Goal: Contribute content

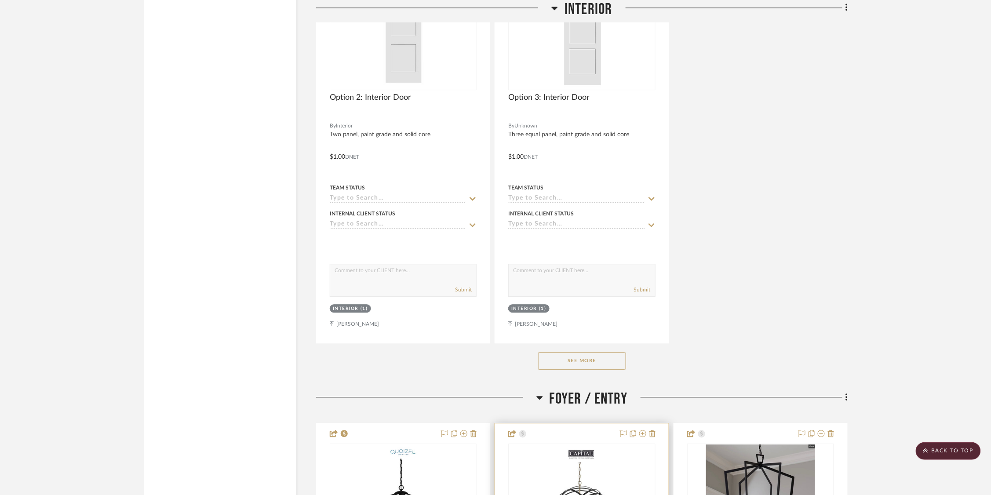
scroll to position [2323, 0]
click at [580, 352] on button "See More" at bounding box center [582, 361] width 88 height 18
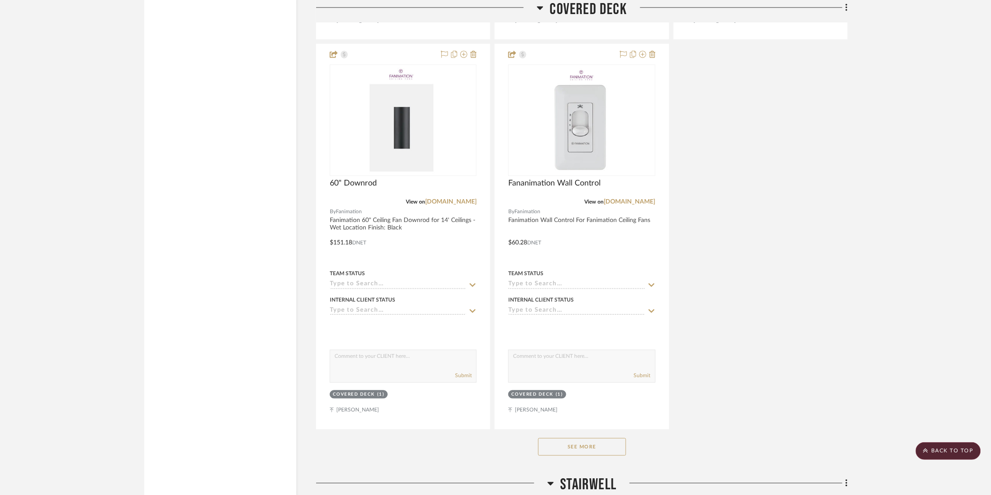
scroll to position [5082, 0]
click at [581, 439] on button "See More" at bounding box center [582, 448] width 88 height 18
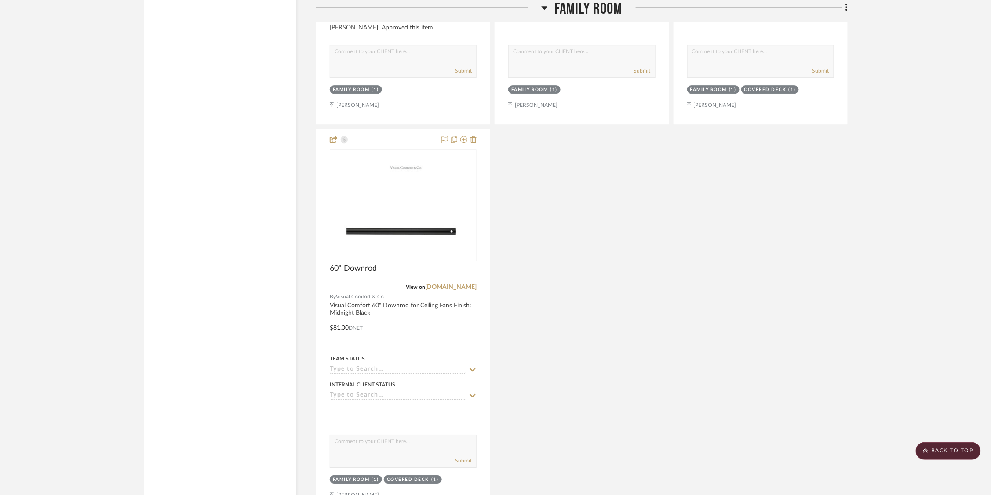
scroll to position [7065, 0]
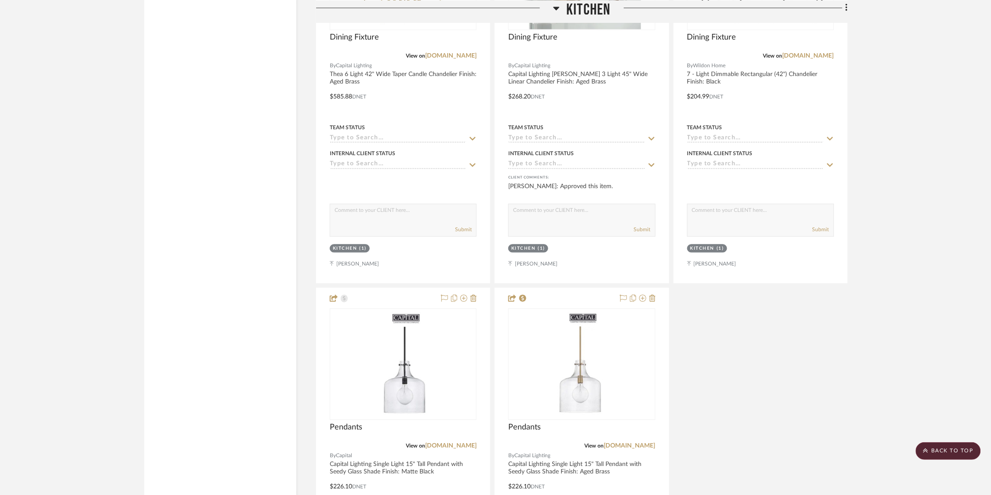
scroll to position [8167, 0]
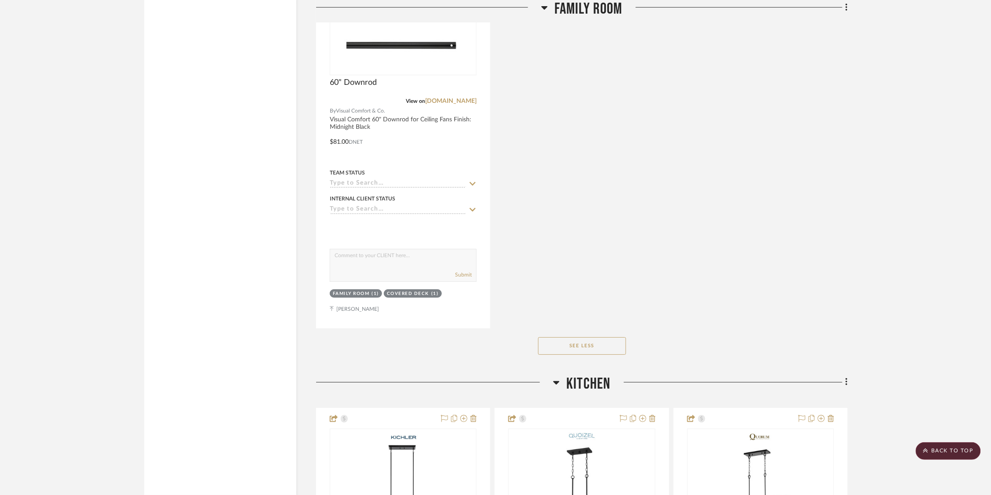
scroll to position [7255, 0]
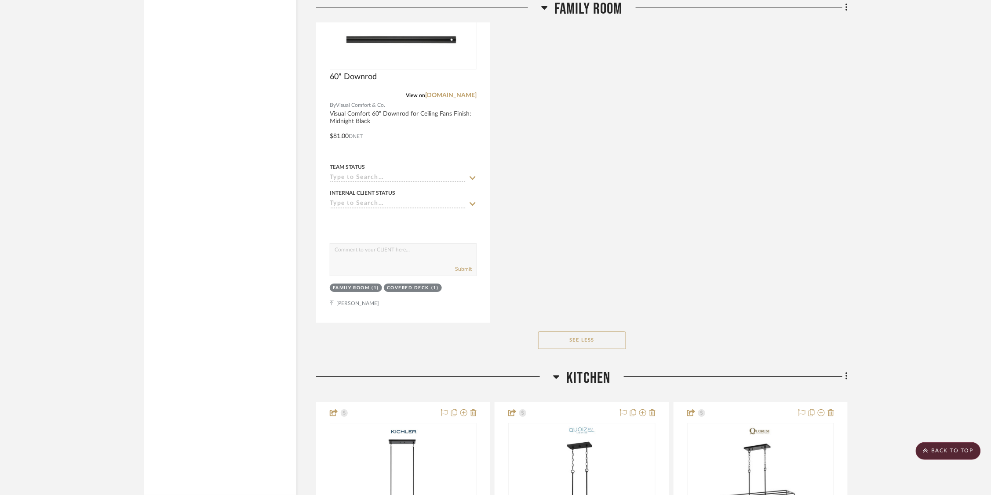
click at [818, 372] on icon at bounding box center [847, 377] width 3 height 10
click at [812, 127] on span "Add New Item" at bounding box center [801, 128] width 39 height 7
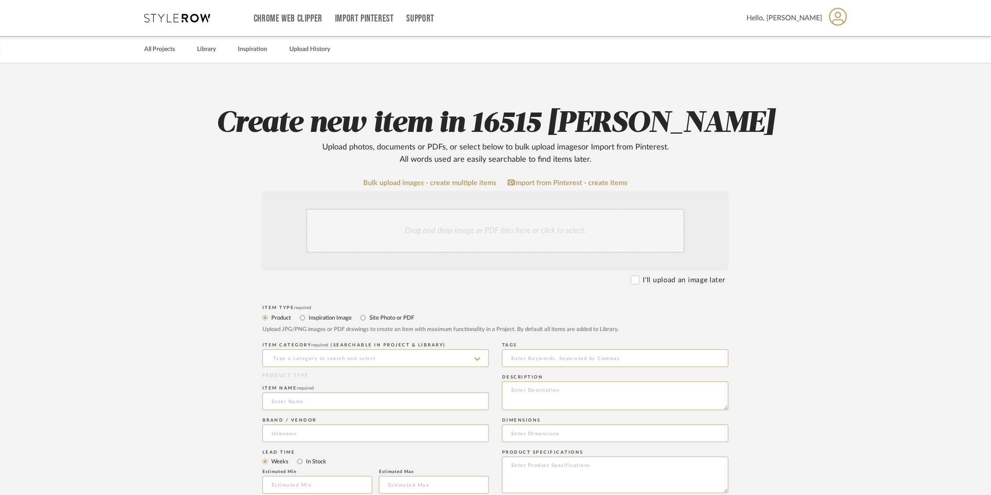
click at [561, 209] on div "Drag and drop image or PDF files here or click to select." at bounding box center [495, 231] width 378 height 44
